Goal: Task Accomplishment & Management: Manage account settings

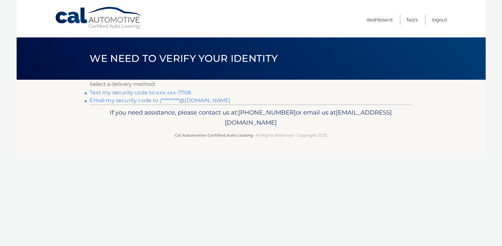
click at [176, 94] on link "Text my security code to xxx-xxx-7708" at bounding box center [140, 93] width 101 height 6
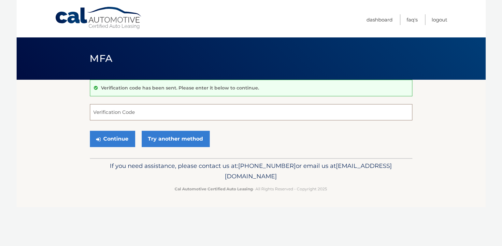
click at [157, 114] on input "Verification Code" at bounding box center [251, 112] width 322 height 16
type input "786088"
click at [120, 137] on button "Continue" at bounding box center [112, 139] width 45 height 16
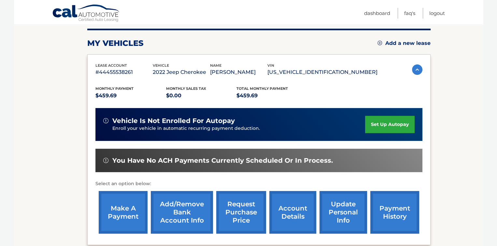
scroll to position [98, 0]
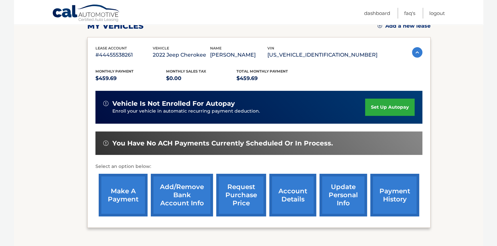
click at [127, 192] on link "make a payment" at bounding box center [123, 195] width 49 height 43
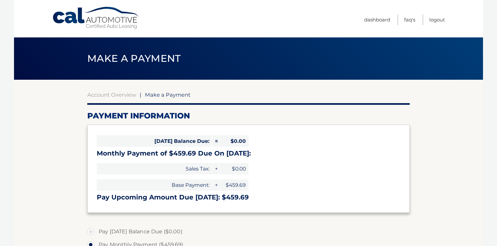
select select "MDllMmUyZWEtOGM4Ny00YzJhLTljNjktNTYzZTQxYmYyODMy"
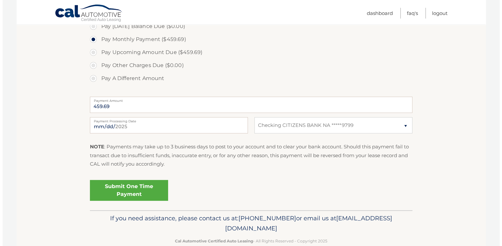
scroll to position [219, 0]
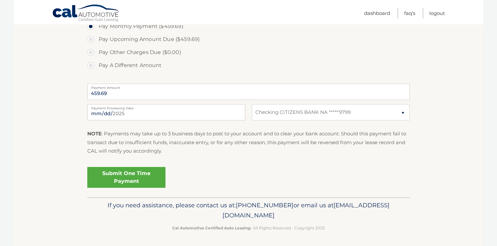
click at [133, 178] on link "Submit One Time Payment" at bounding box center [126, 177] width 78 height 21
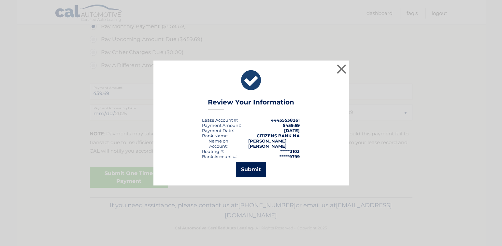
click at [250, 174] on button "Submit" at bounding box center [251, 170] width 30 height 16
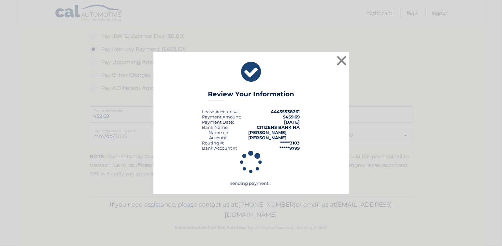
scroll to position [195, 0]
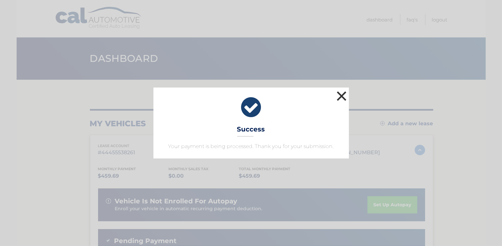
click at [342, 95] on button "×" at bounding box center [341, 96] width 13 height 13
